Goal: Information Seeking & Learning: Check status

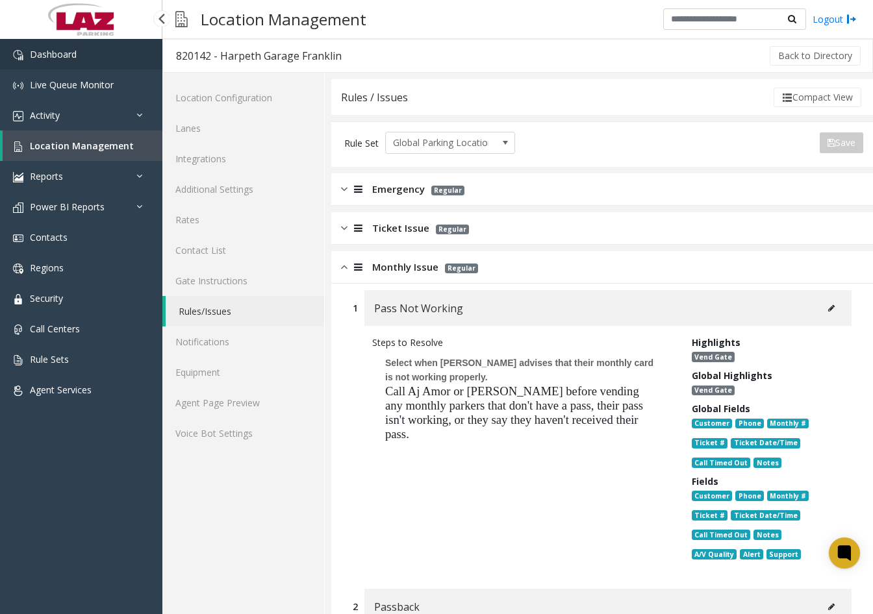
click at [70, 60] on link "Dashboard" at bounding box center [81, 54] width 162 height 31
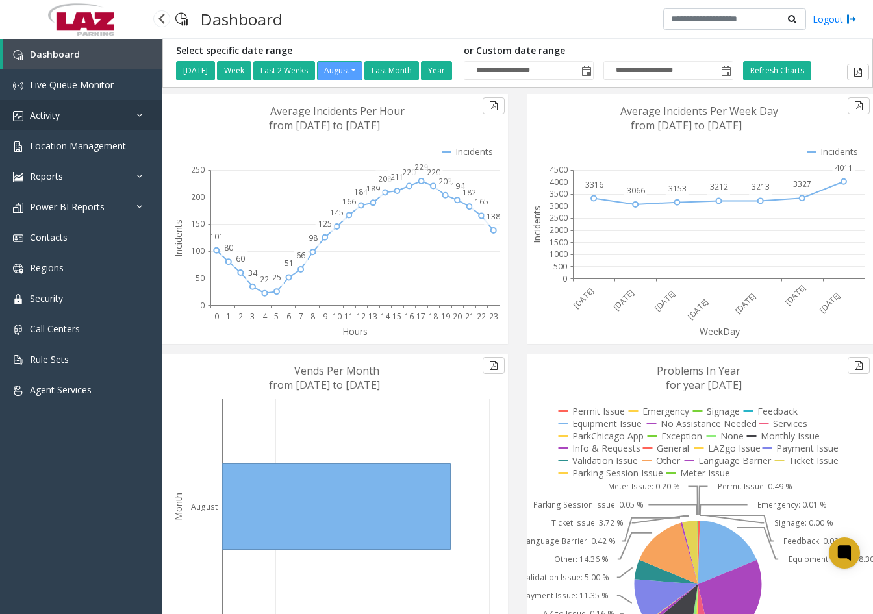
click at [116, 120] on link "Activity" at bounding box center [81, 115] width 162 height 31
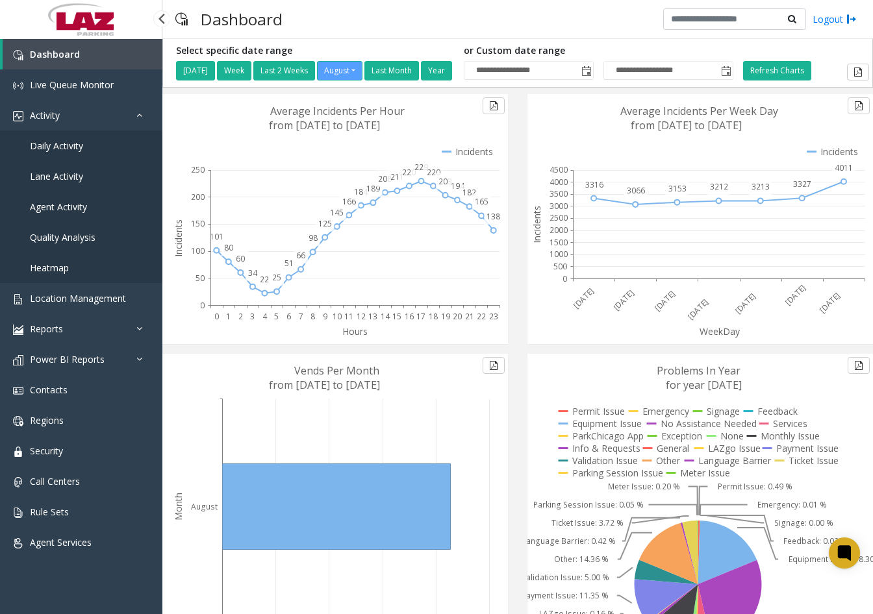
click at [64, 149] on span "Daily Activity" at bounding box center [56, 146] width 53 height 12
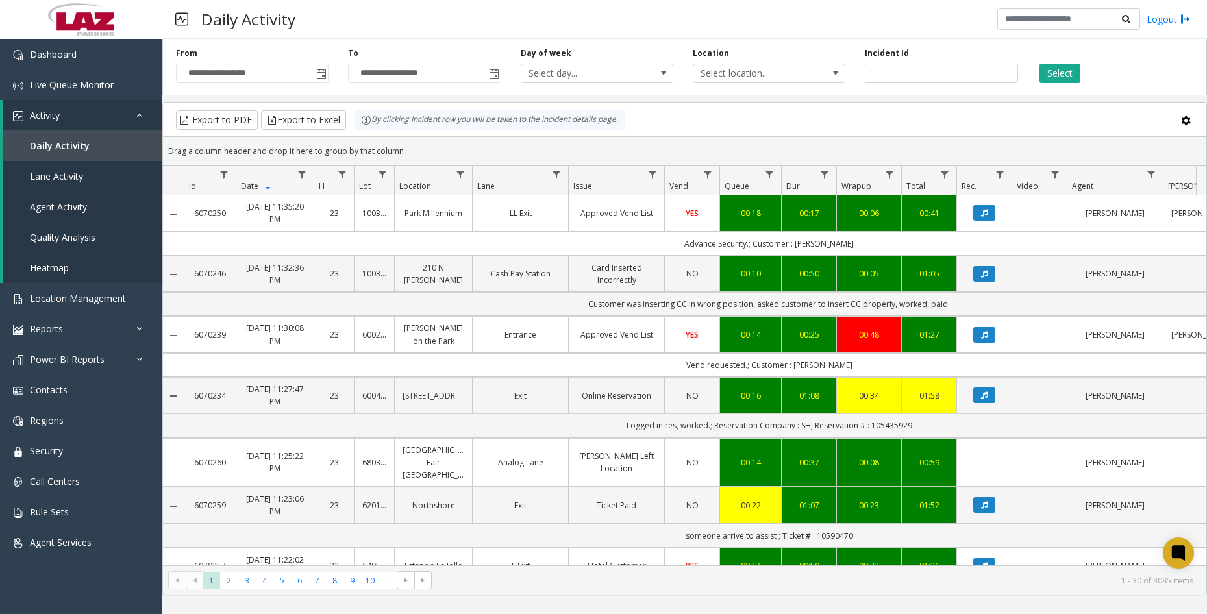
click at [346, 33] on div "Daily Activity Logout" at bounding box center [684, 19] width 1045 height 39
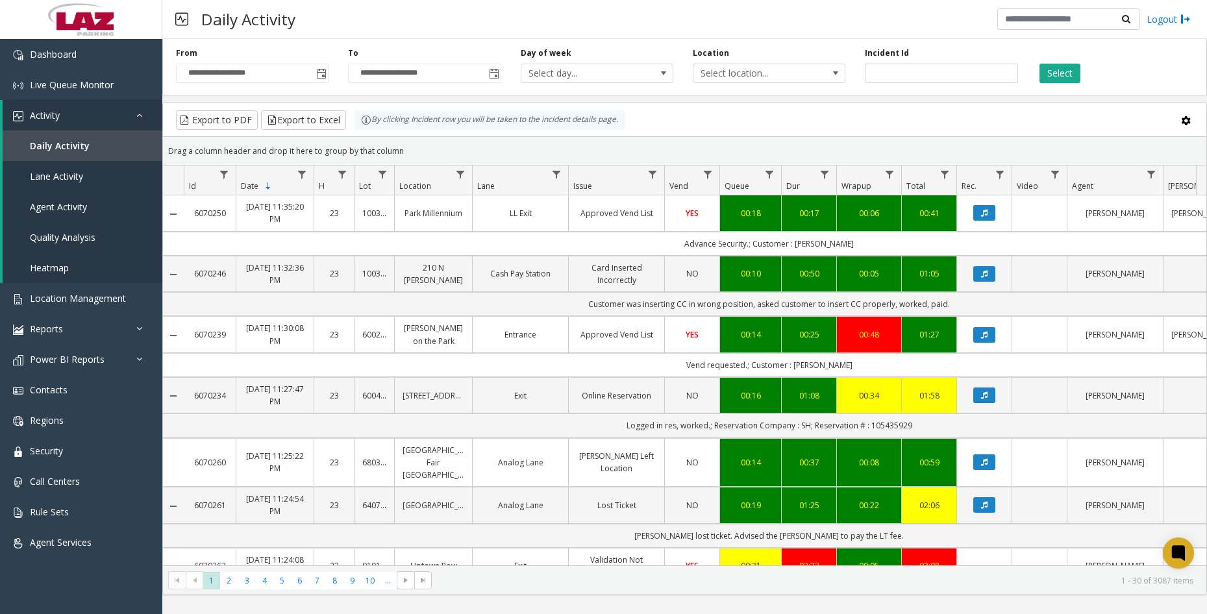
click at [375, 18] on div "Daily Activity Logout" at bounding box center [684, 19] width 1045 height 39
click at [83, 56] on link "Dashboard" at bounding box center [81, 54] width 162 height 31
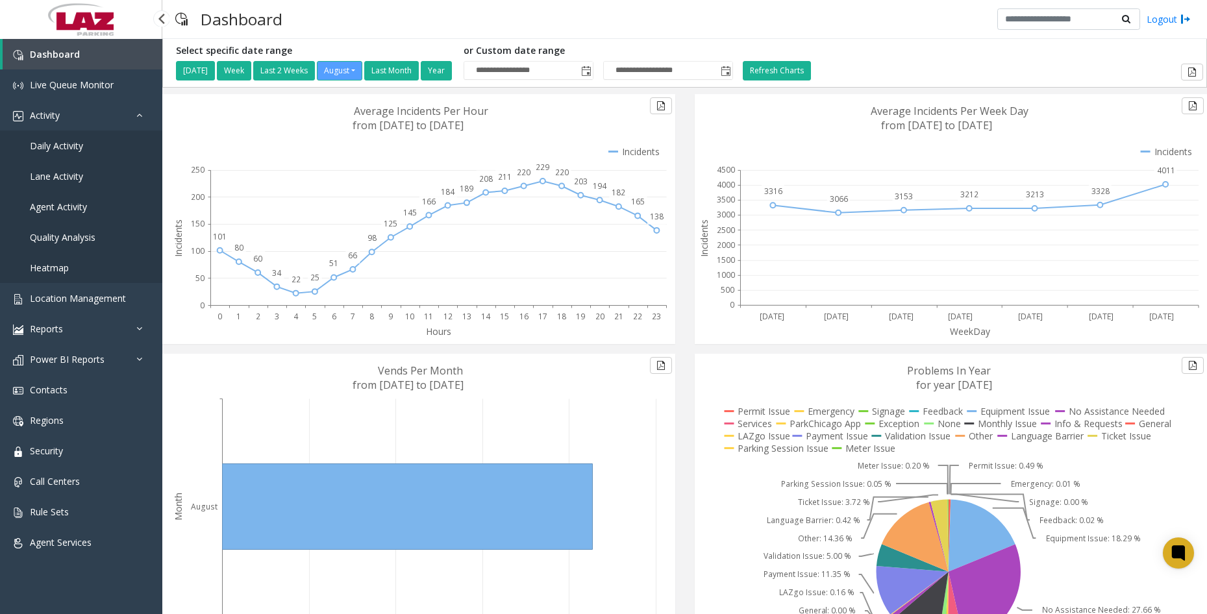
click at [79, 146] on span "Daily Activity" at bounding box center [56, 146] width 53 height 12
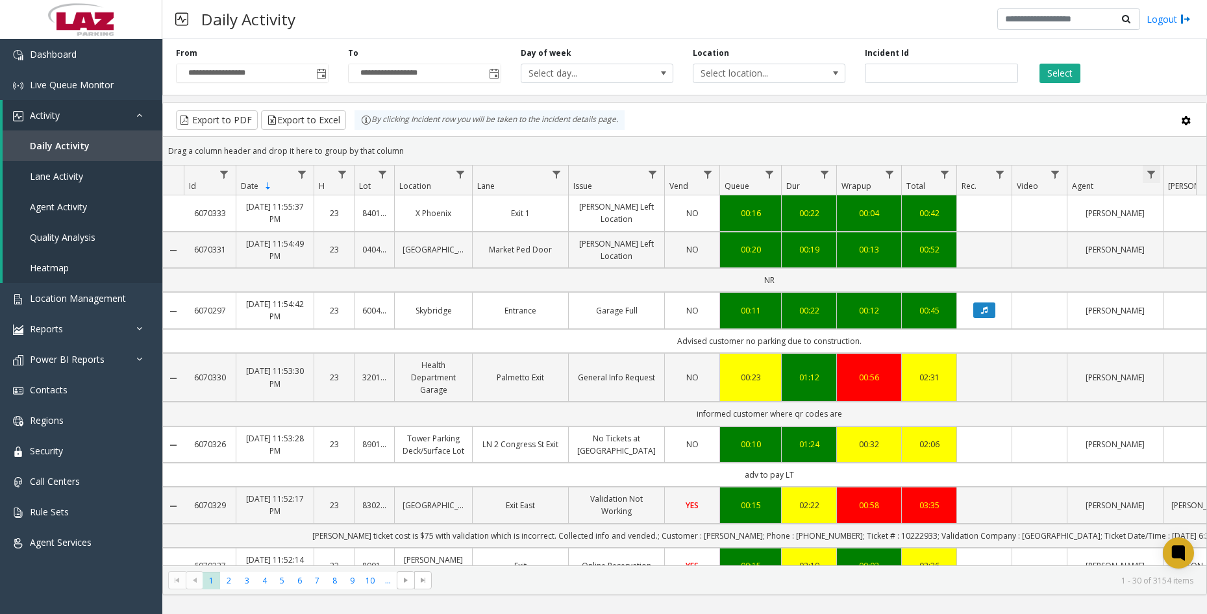
click at [872, 178] on span "Data table" at bounding box center [1151, 174] width 10 height 10
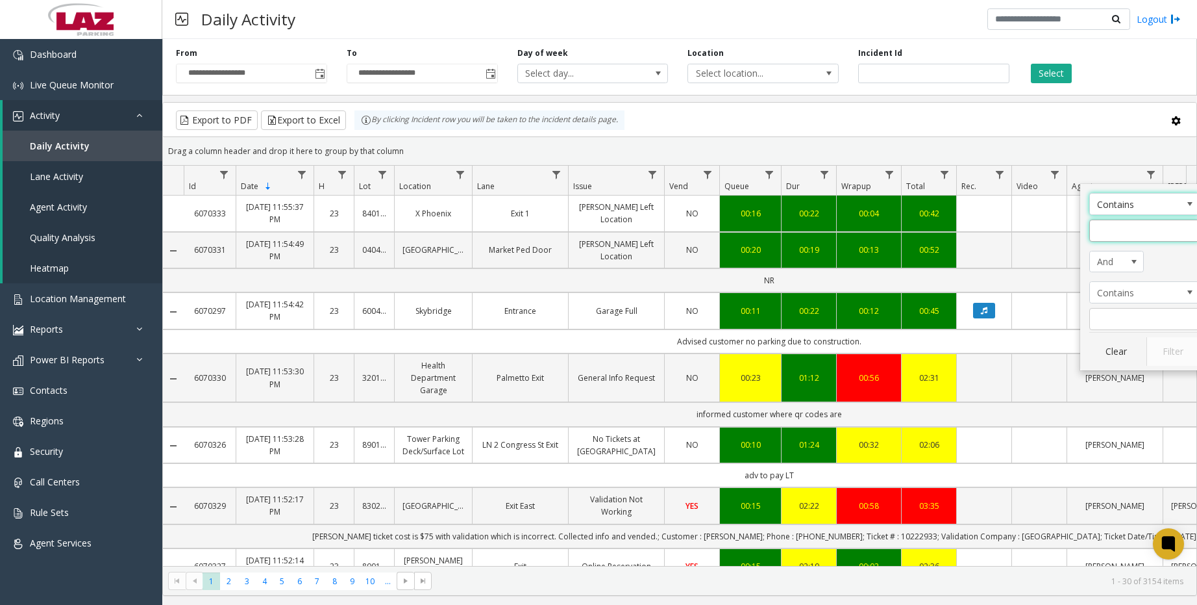
click at [872, 231] on input "Agent Filter" at bounding box center [1145, 230] width 110 height 22
type input "*"
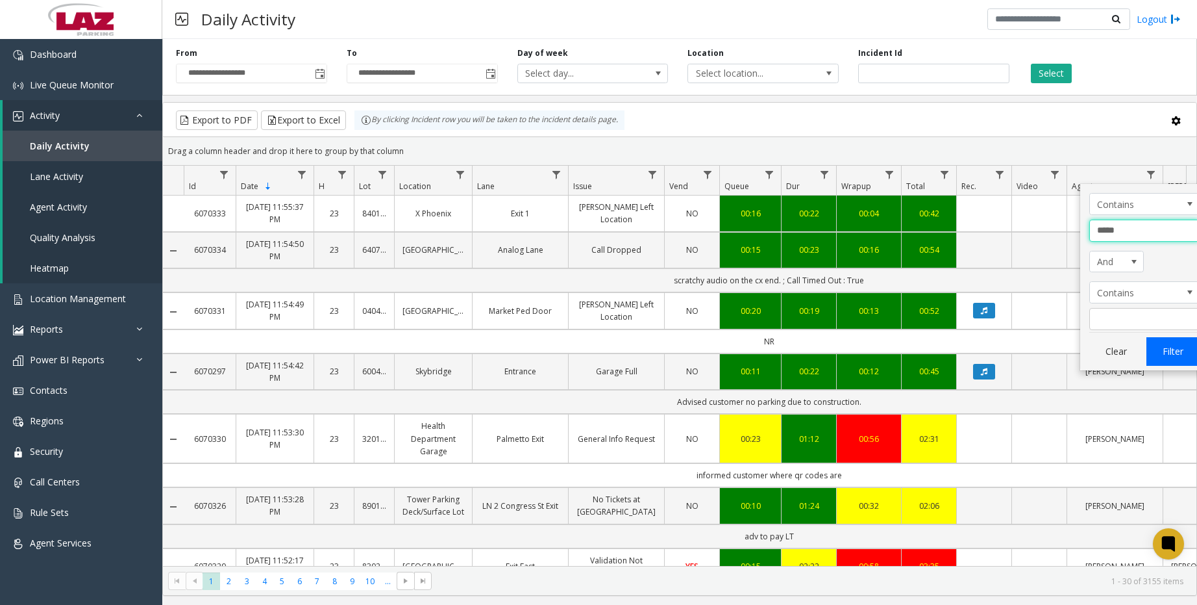
type input "*****"
click at [872, 350] on button "Filter" at bounding box center [1173, 351] width 53 height 29
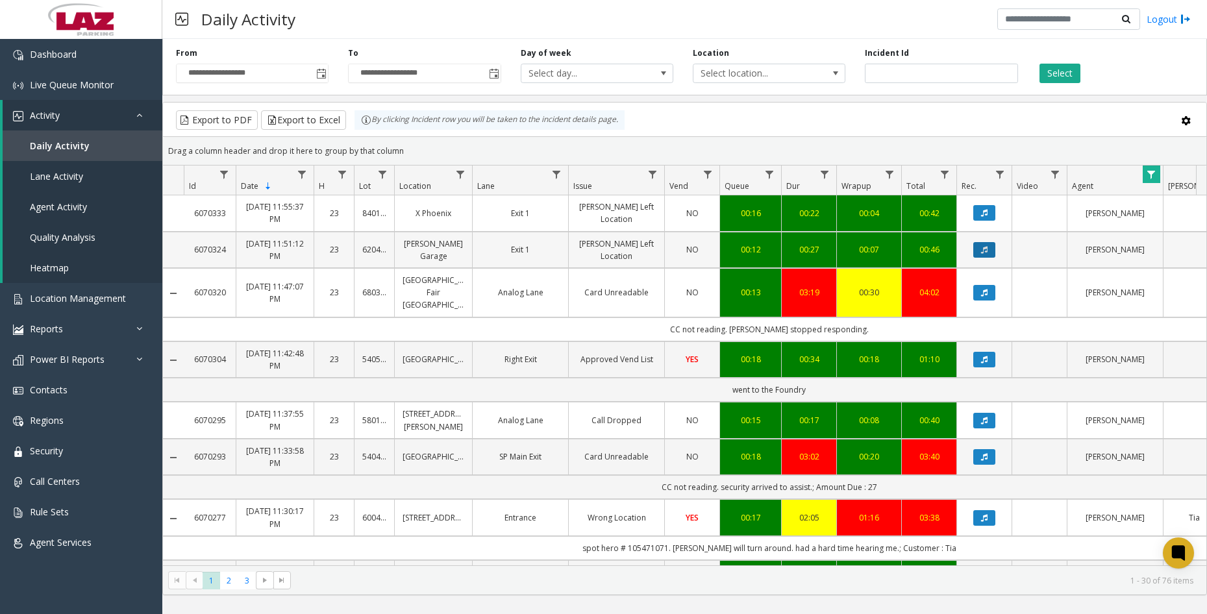
click at [872, 253] on button "Data table" at bounding box center [984, 250] width 22 height 16
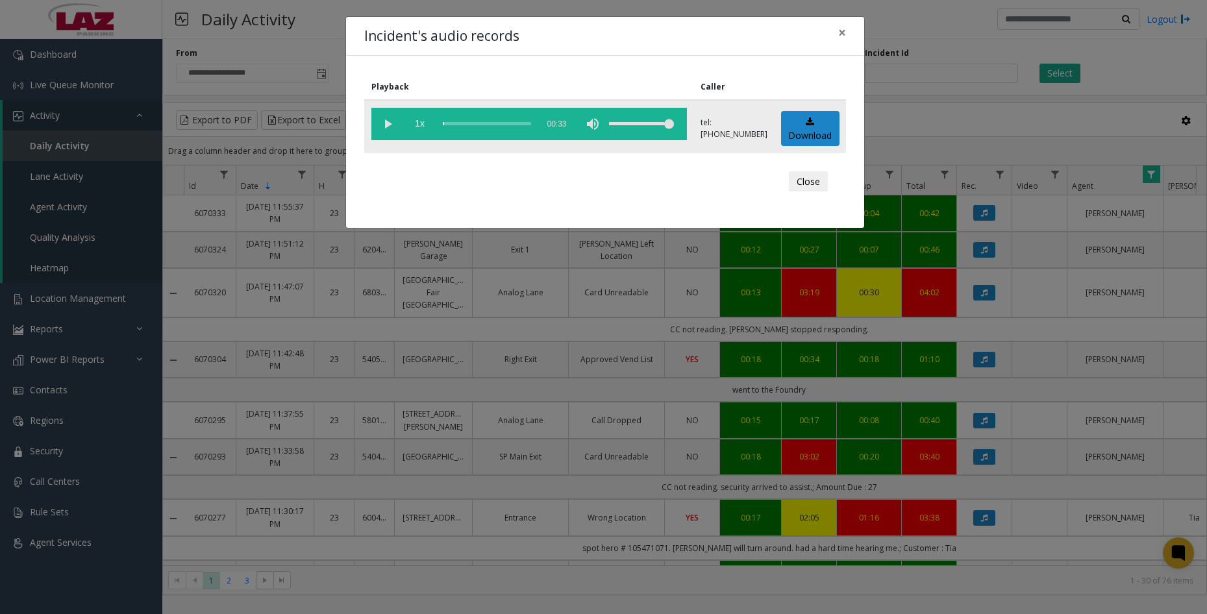
click at [385, 121] on vg-play-pause at bounding box center [387, 124] width 32 height 32
click at [450, 125] on div "scrub bar" at bounding box center [487, 124] width 88 height 32
click at [457, 125] on div "scrub bar" at bounding box center [487, 124] width 88 height 32
click at [462, 124] on div "scrub bar" at bounding box center [487, 124] width 88 height 32
click at [842, 33] on span "×" at bounding box center [842, 32] width 8 height 18
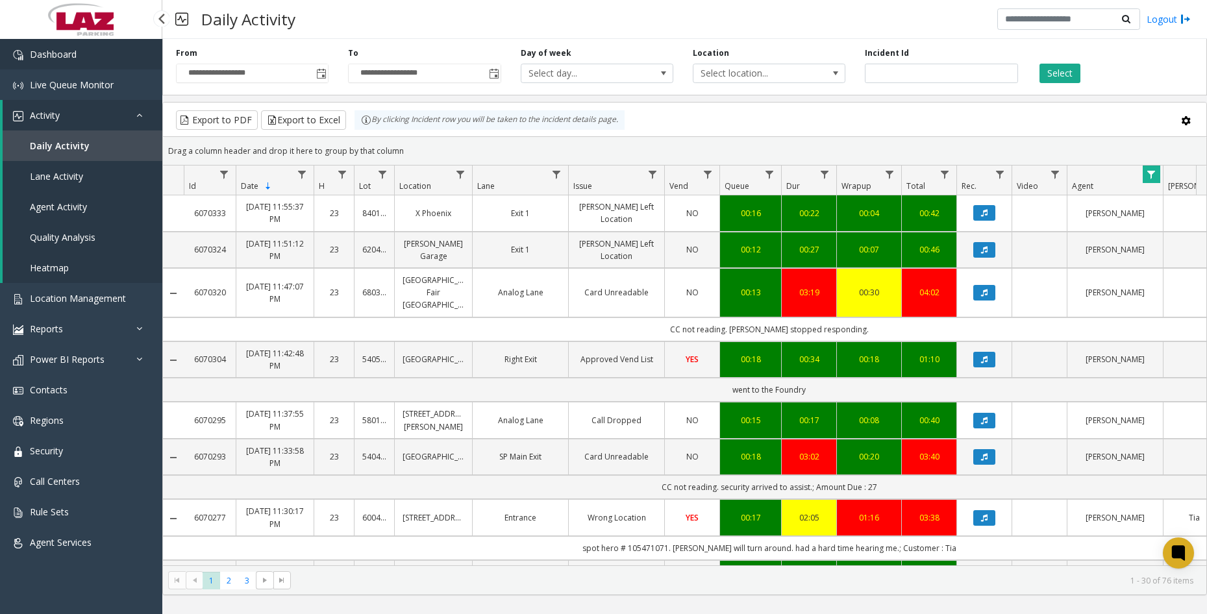
click at [119, 55] on link "Dashboard" at bounding box center [81, 54] width 162 height 31
